Goal: Information Seeking & Learning: Find specific fact

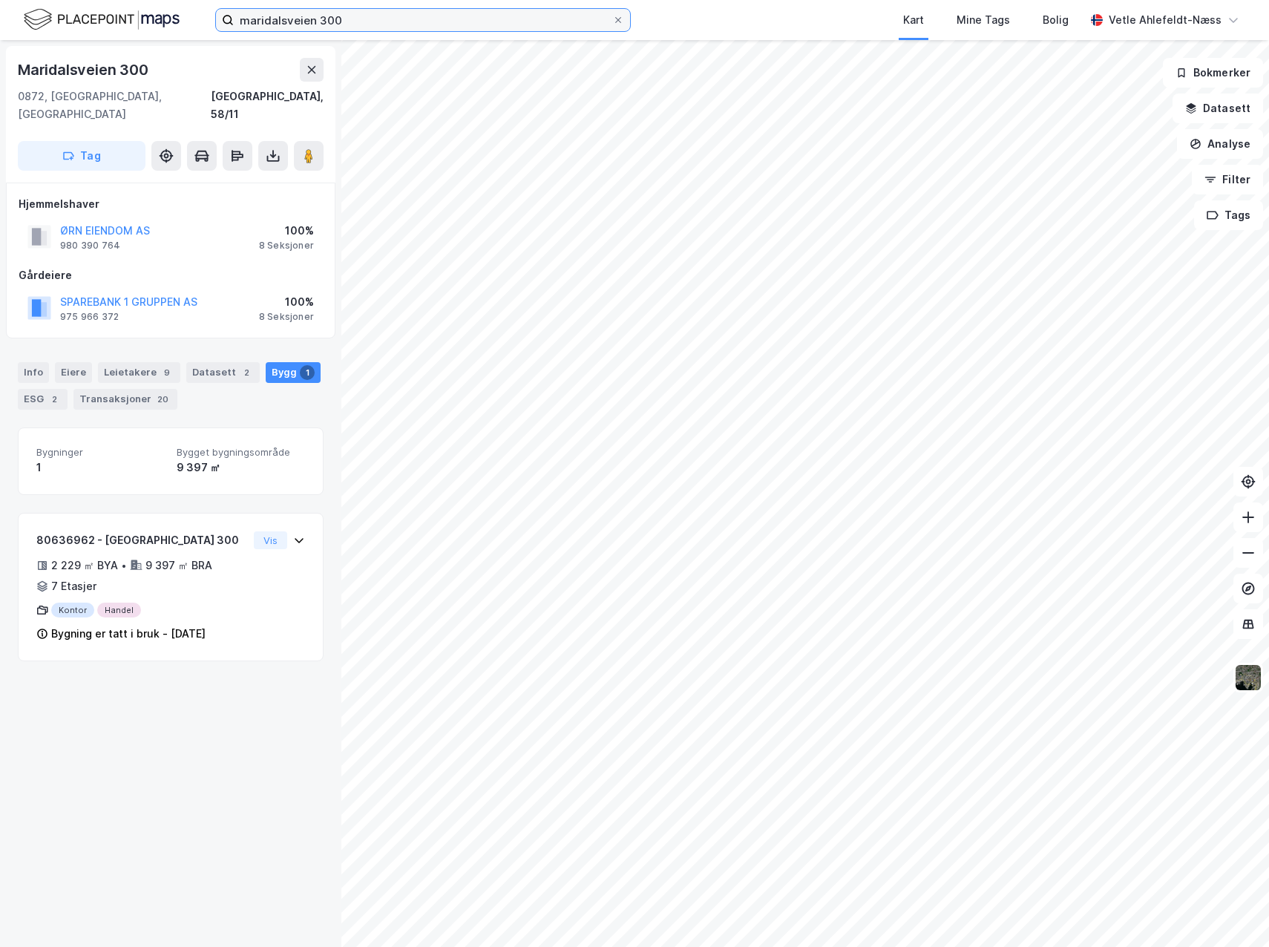
click at [356, 19] on input "maridalsveien 300" at bounding box center [423, 20] width 379 height 22
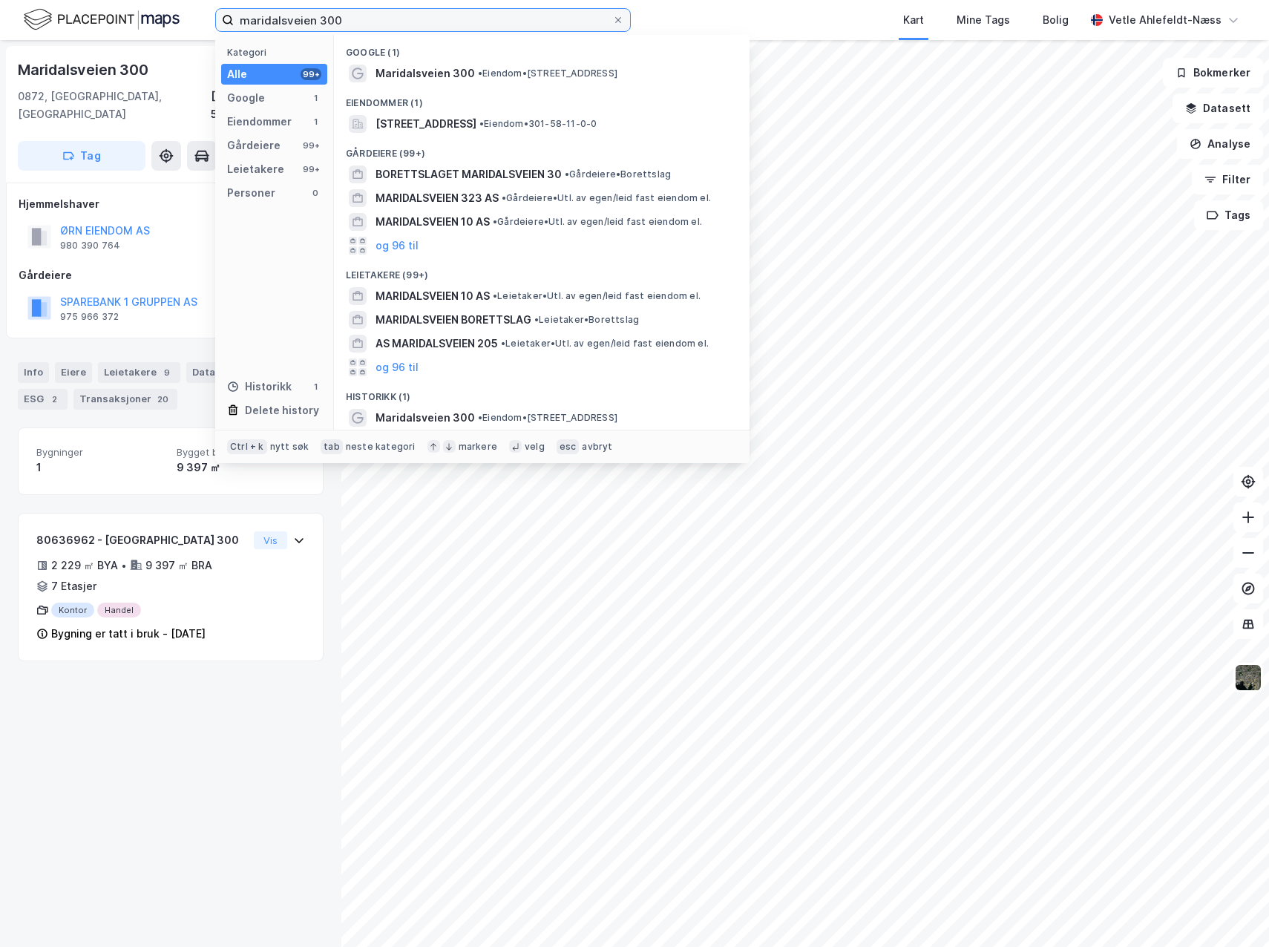
click at [356, 19] on input "maridalsveien 300" at bounding box center [423, 20] width 379 height 22
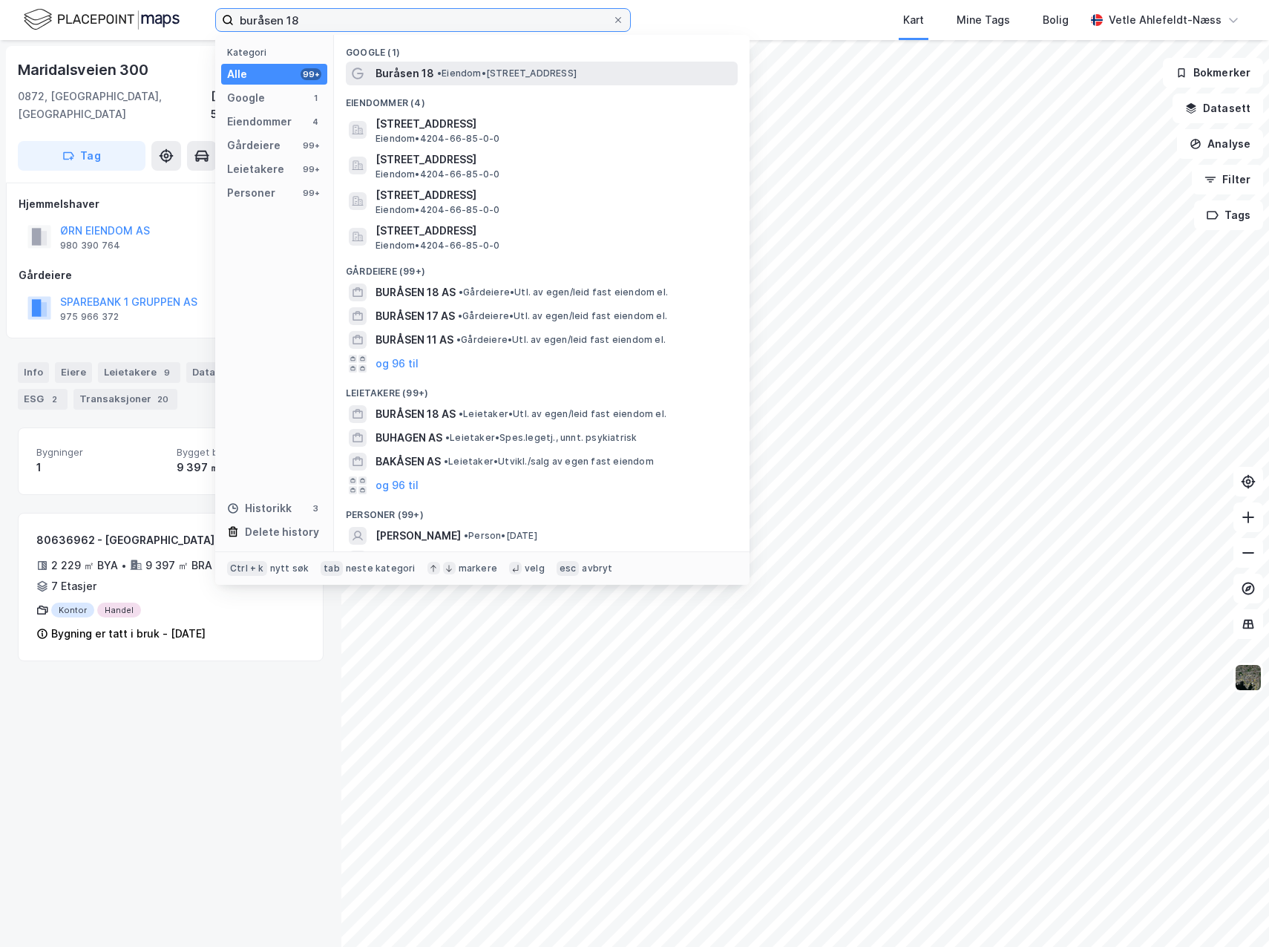
type input "buråsen 18"
click at [503, 73] on span "• Eiendom • [STREET_ADDRESS]" at bounding box center [507, 74] width 140 height 12
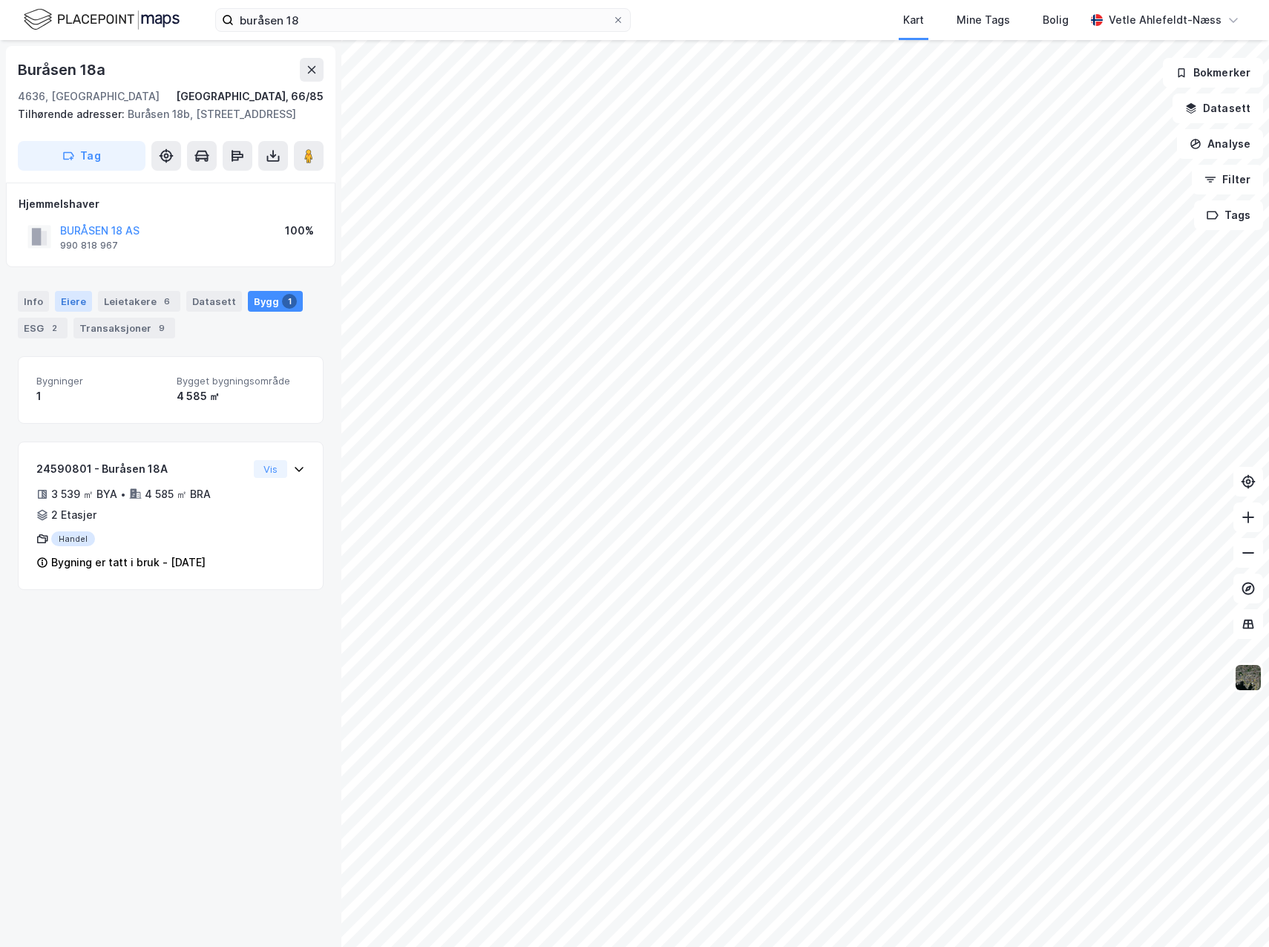
click at [68, 312] on div "Eiere" at bounding box center [73, 301] width 37 height 21
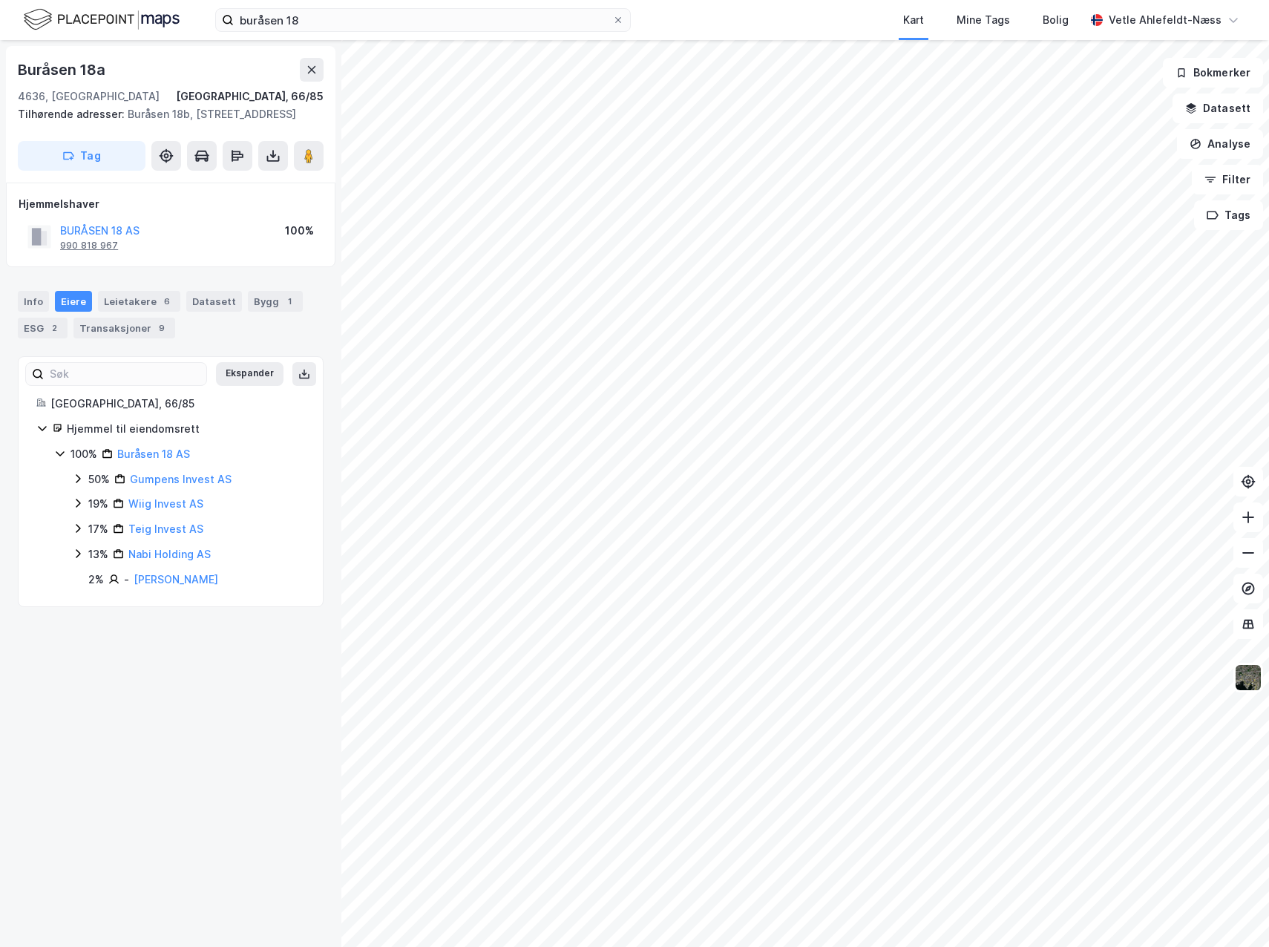
click at [79, 252] on div "990 818 967" at bounding box center [89, 246] width 58 height 12
click at [120, 312] on div "Leietakere 6" at bounding box center [139, 301] width 82 height 21
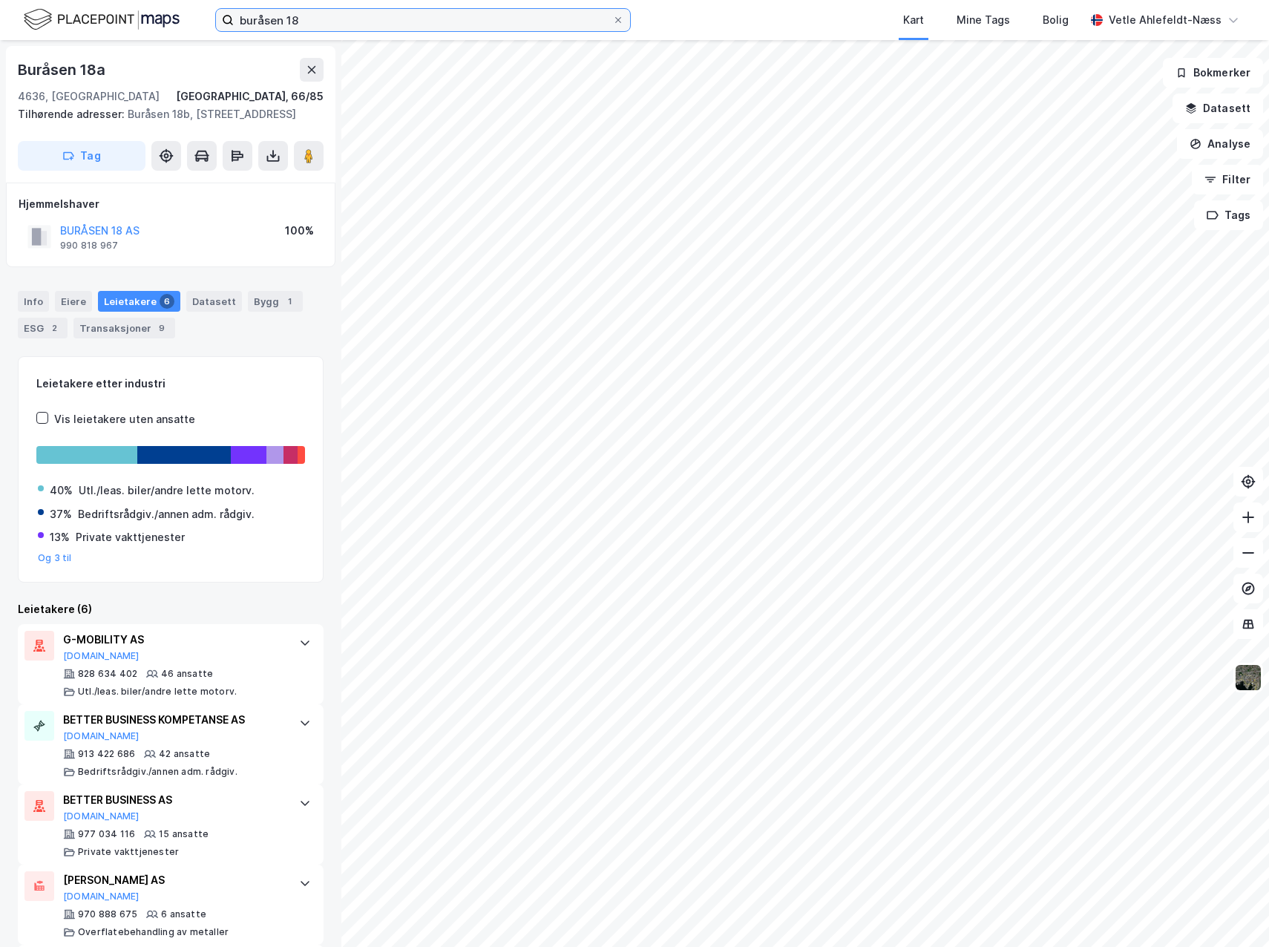
click at [359, 16] on input "buråsen 18" at bounding box center [423, 20] width 379 height 22
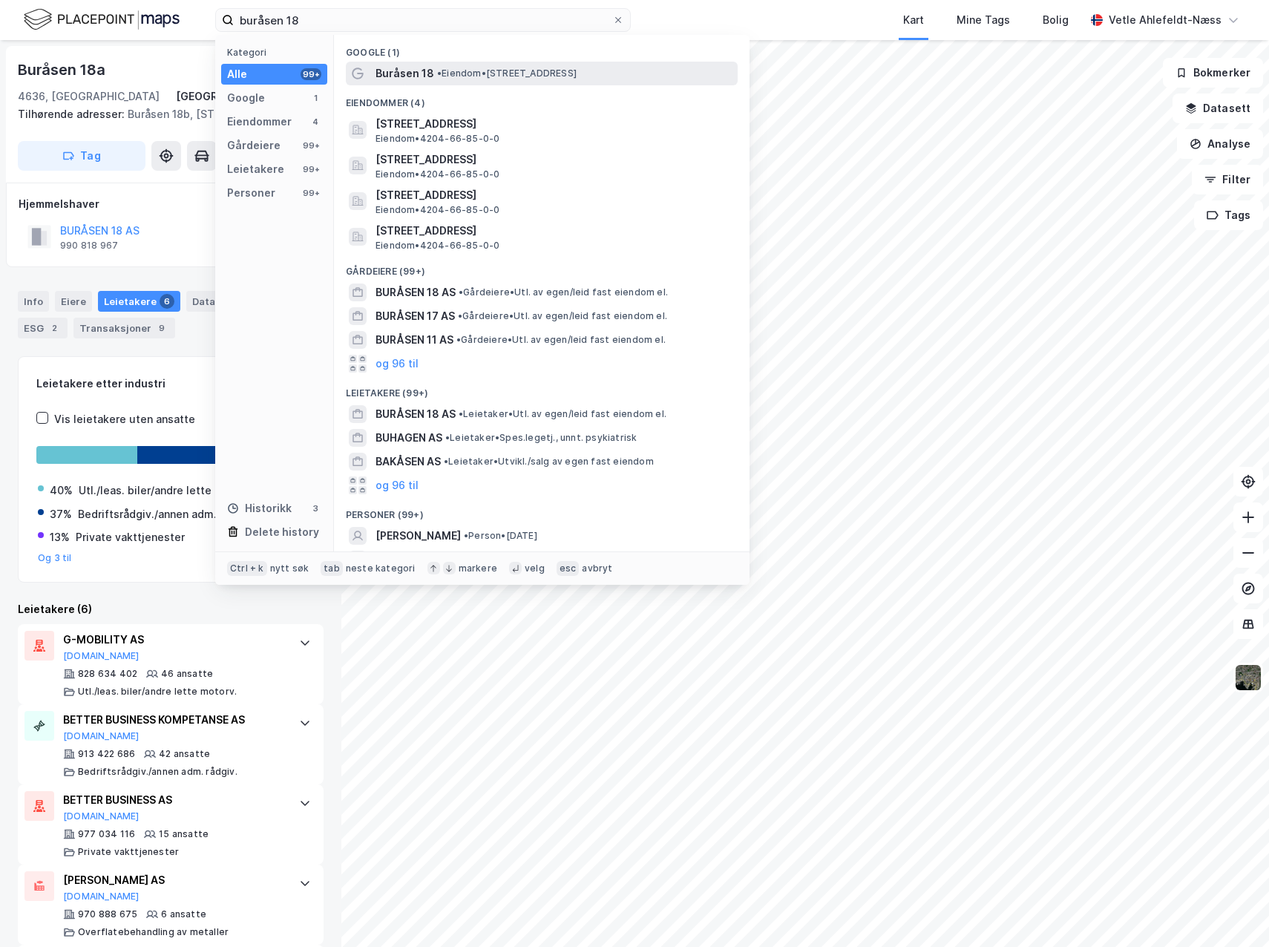
click at [531, 81] on div "Buråsen 18 • Eiendom • Buråsen 18, 4636 Kristiansand" at bounding box center [555, 74] width 359 height 18
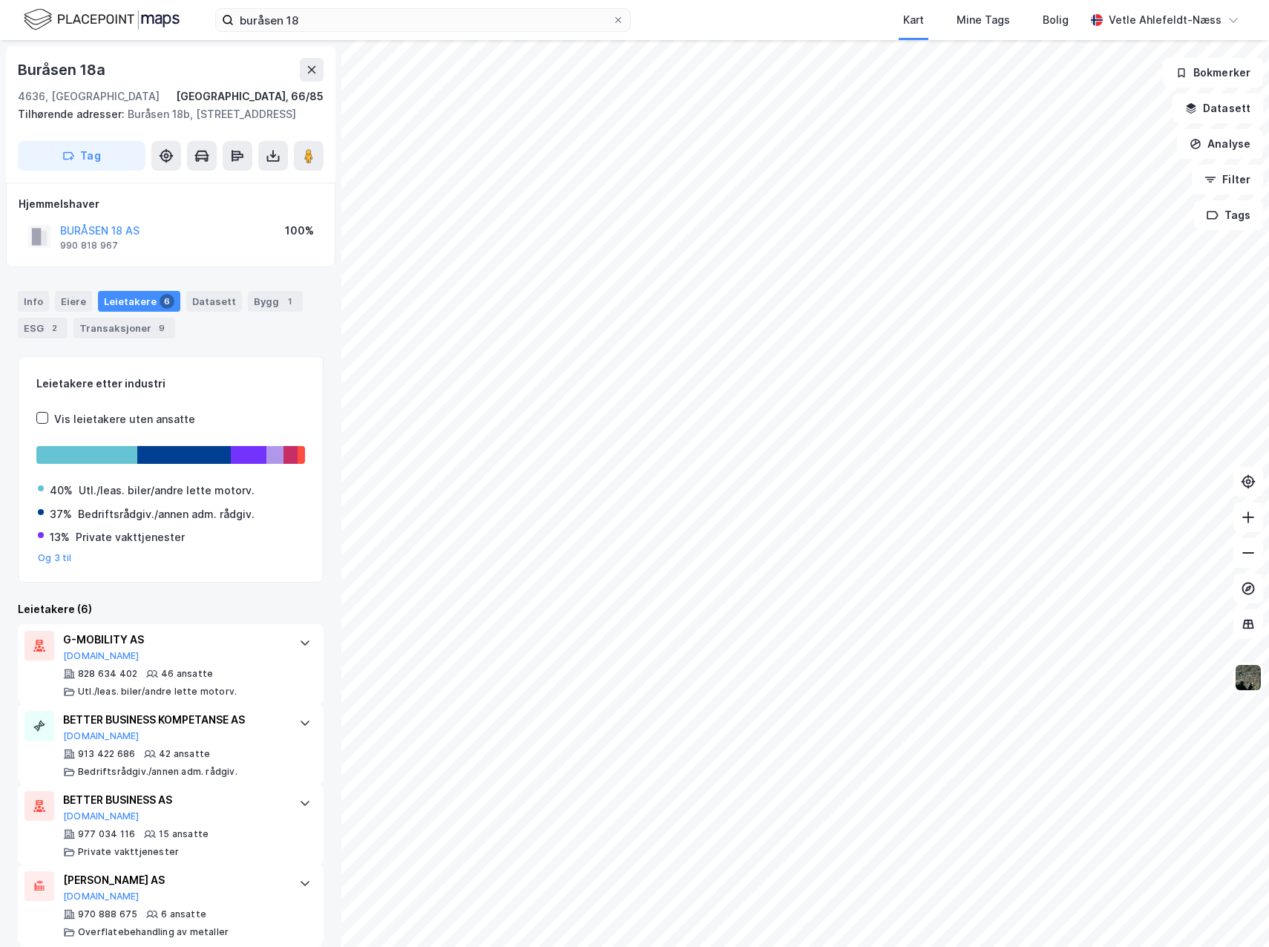
click at [137, 10] on img at bounding box center [102, 20] width 156 height 26
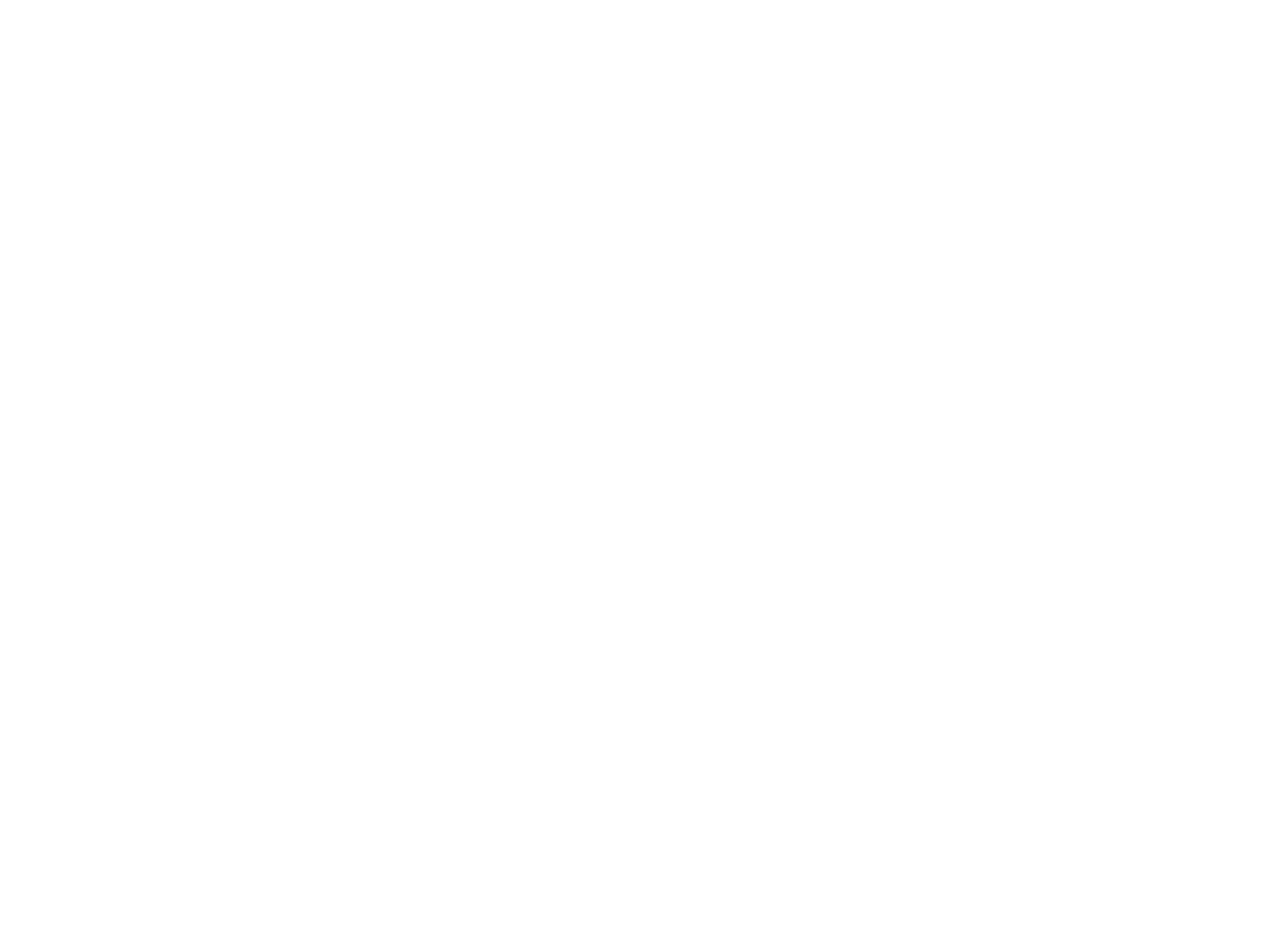
click at [669, 354] on div at bounding box center [634, 473] width 1269 height 947
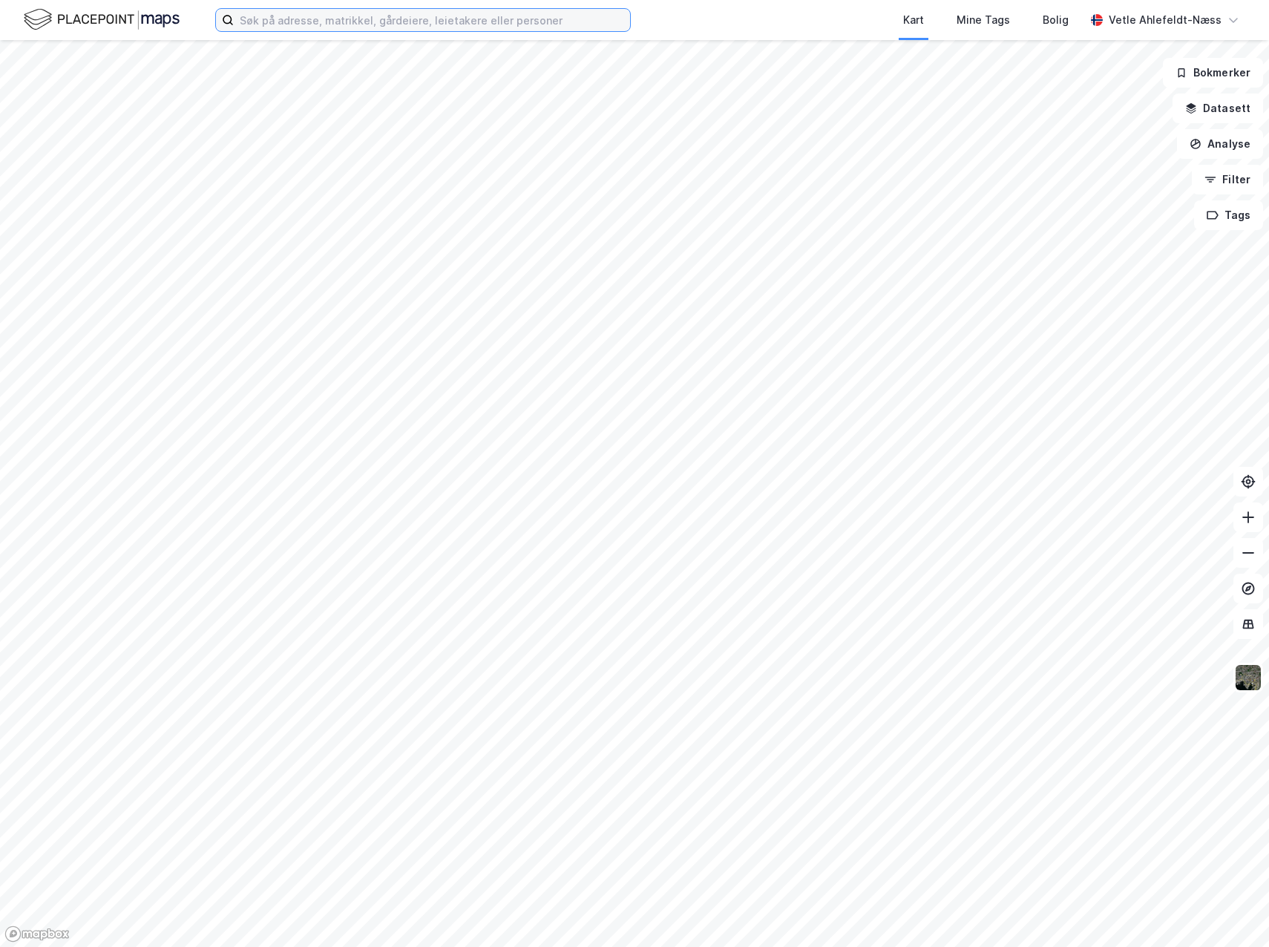
click at [253, 15] on input at bounding box center [432, 20] width 396 height 22
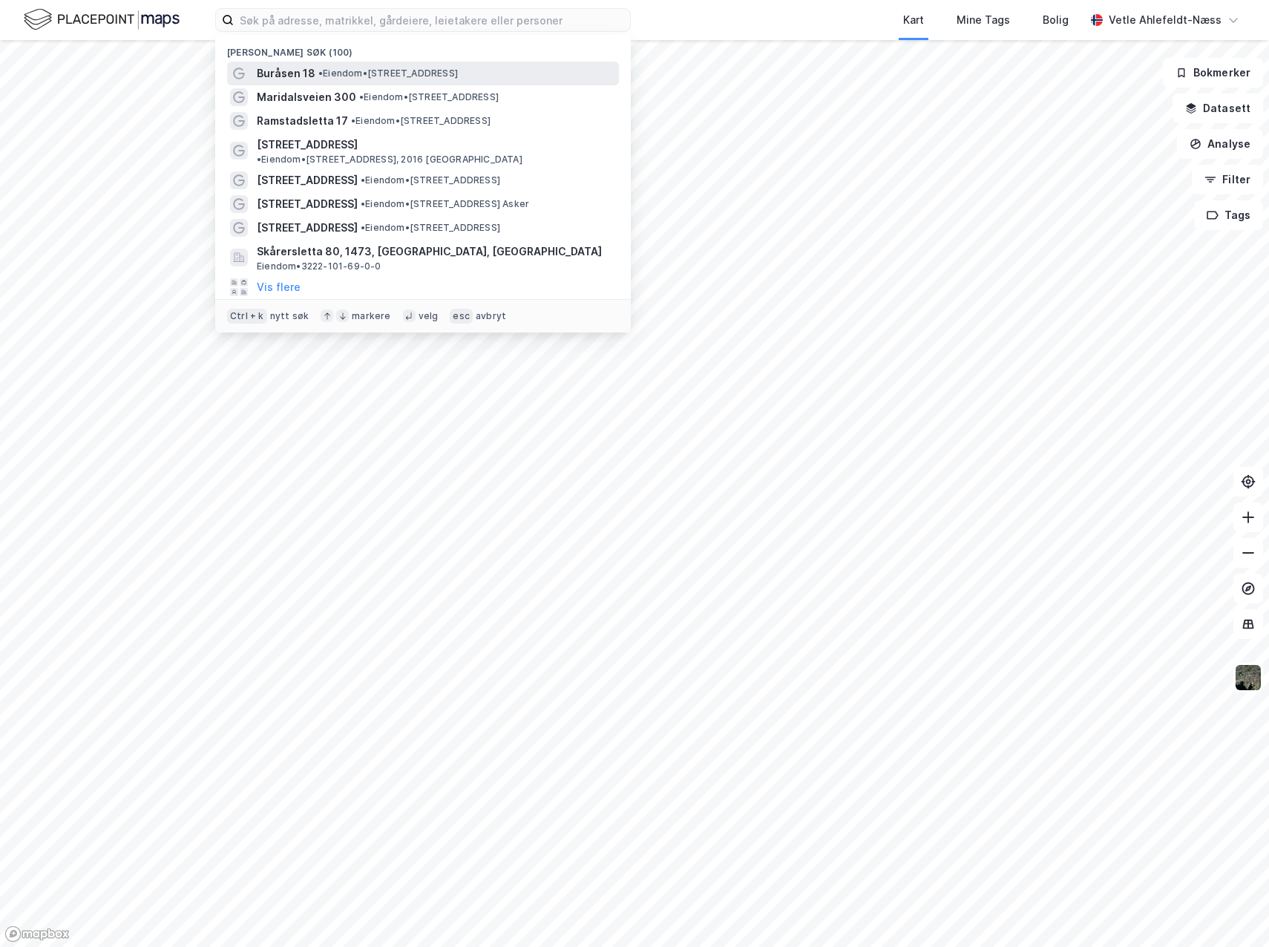
click at [376, 73] on span "• Eiendom • [STREET_ADDRESS]" at bounding box center [388, 74] width 140 height 12
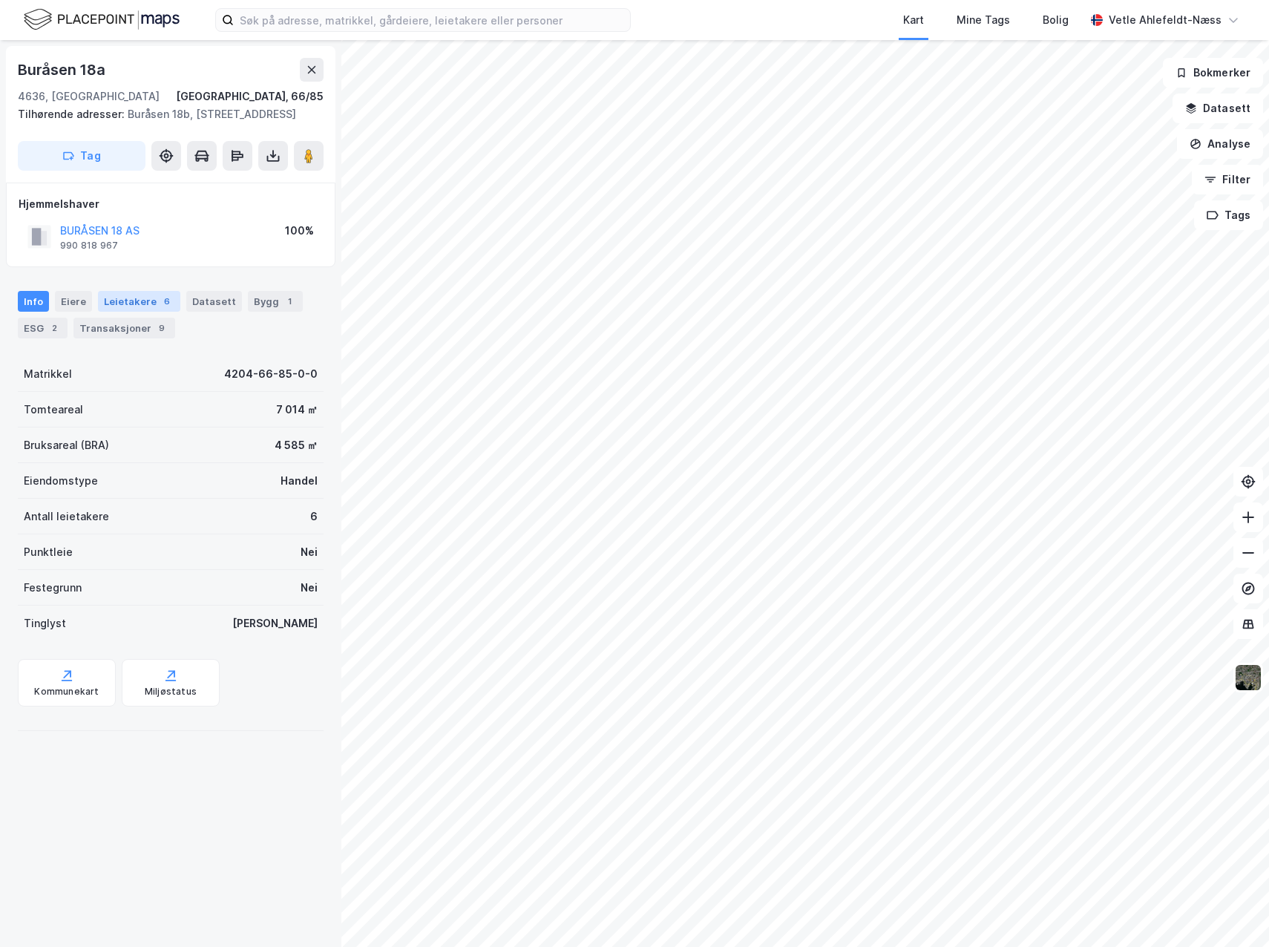
click at [99, 312] on div "Leietakere 6" at bounding box center [139, 301] width 82 height 21
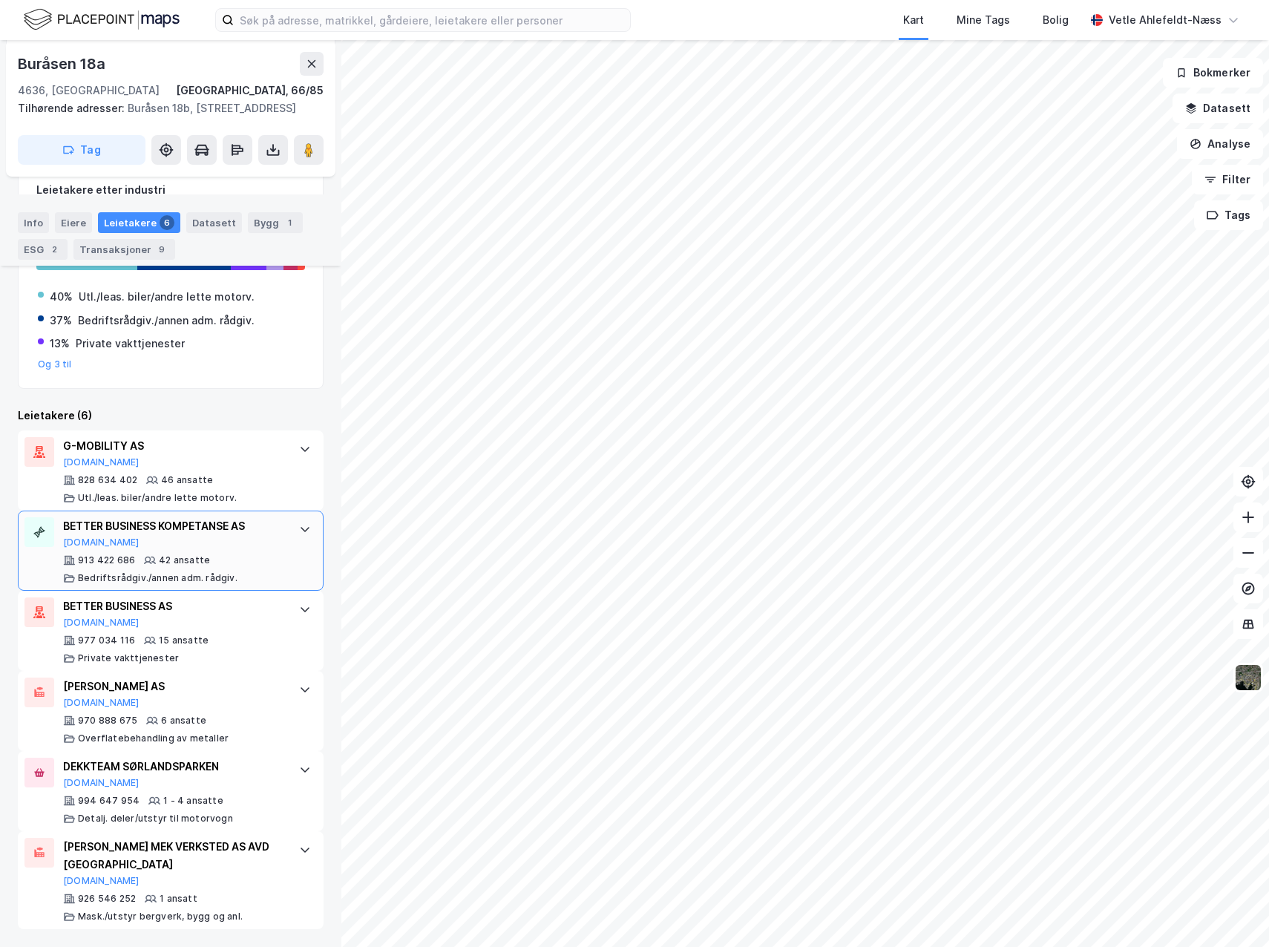
scroll to position [212, 0]
click at [272, 471] on div "G-MOBILITY AS [DOMAIN_NAME] 828 634 402 46 ansatte [PERSON_NAME]/leas. biler/an…" at bounding box center [173, 470] width 221 height 67
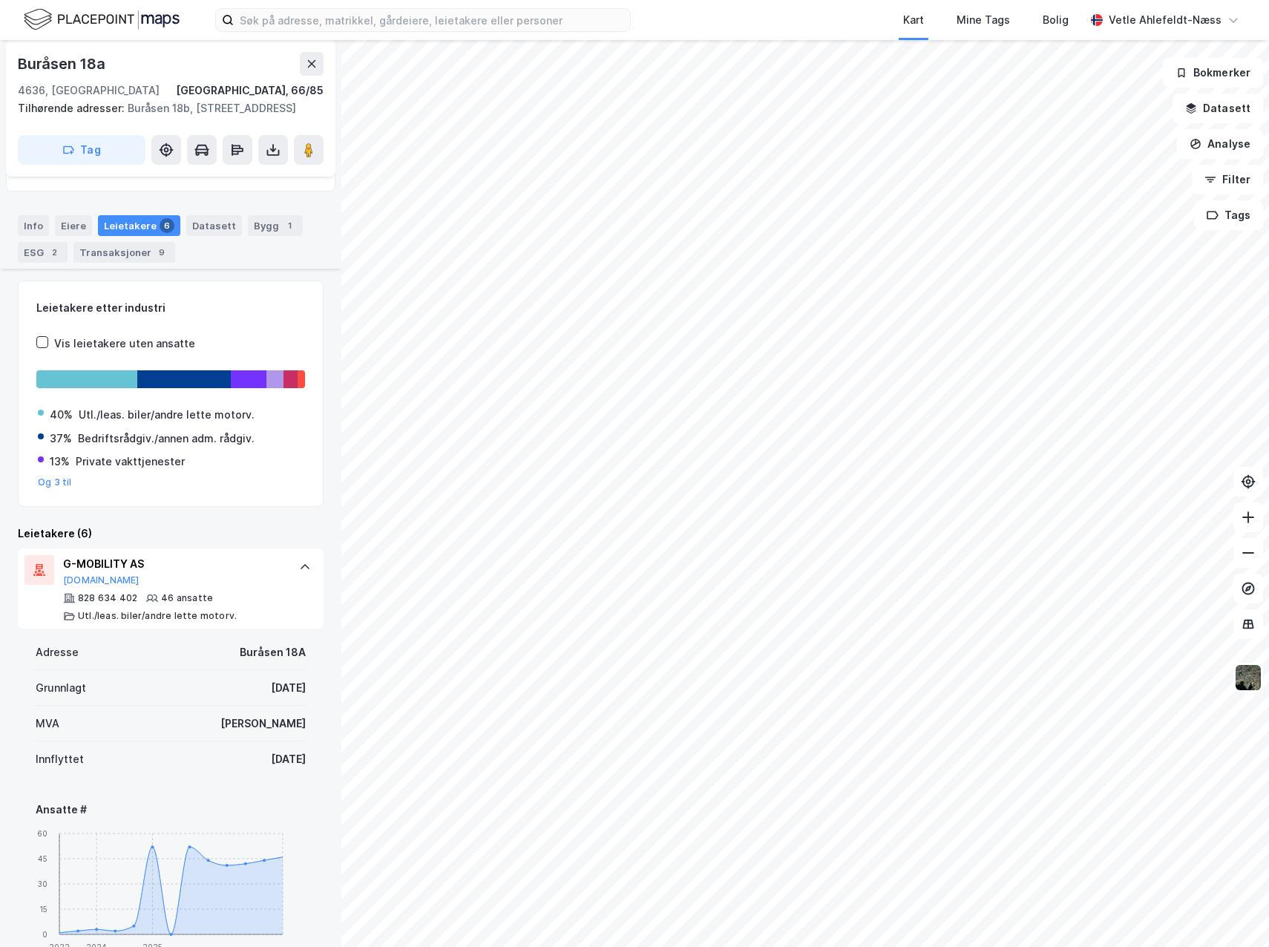
scroll to position [63, 0]
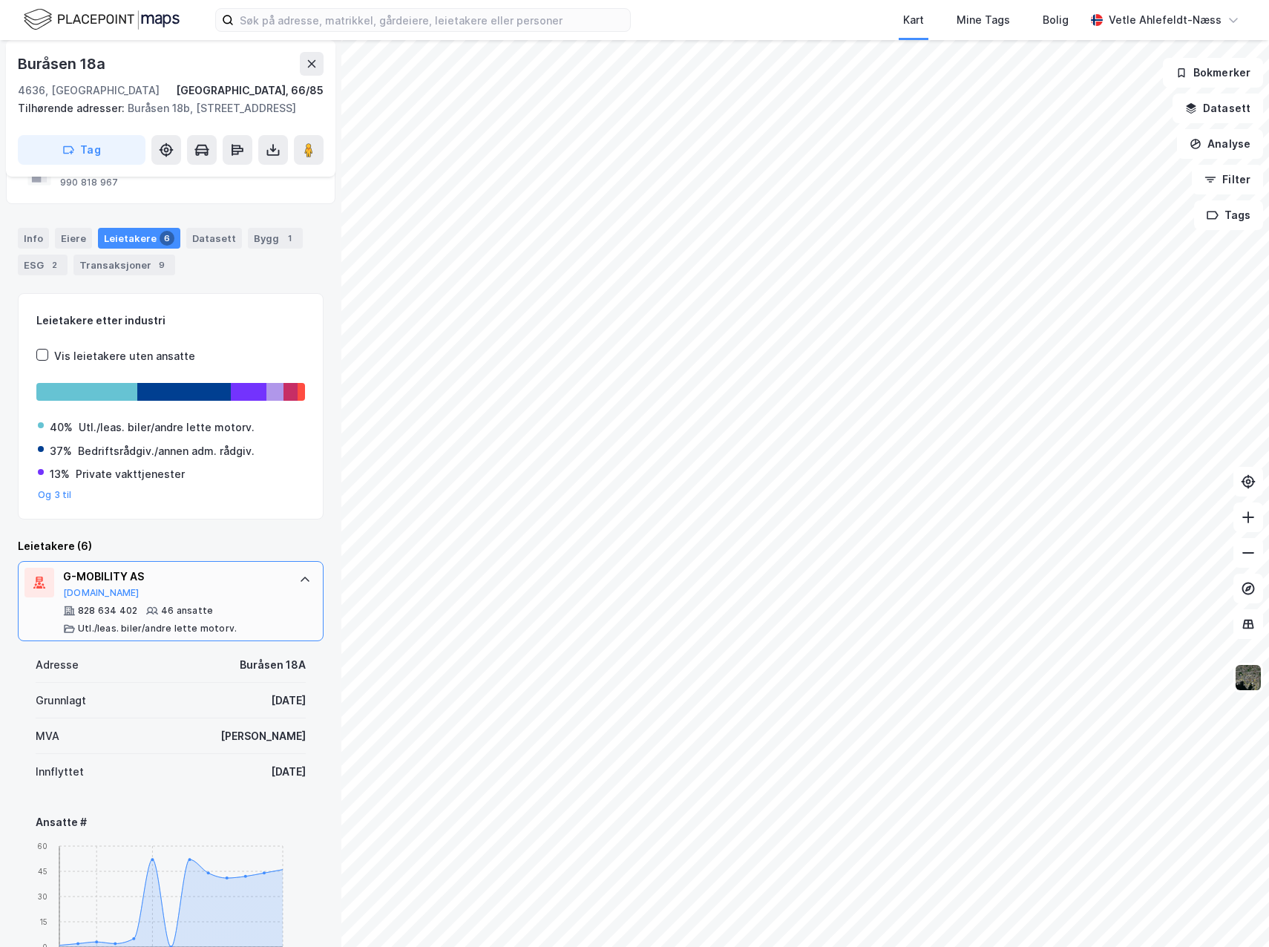
click at [299, 586] on icon at bounding box center [305, 580] width 12 height 12
